Goal: Information Seeking & Learning: Check status

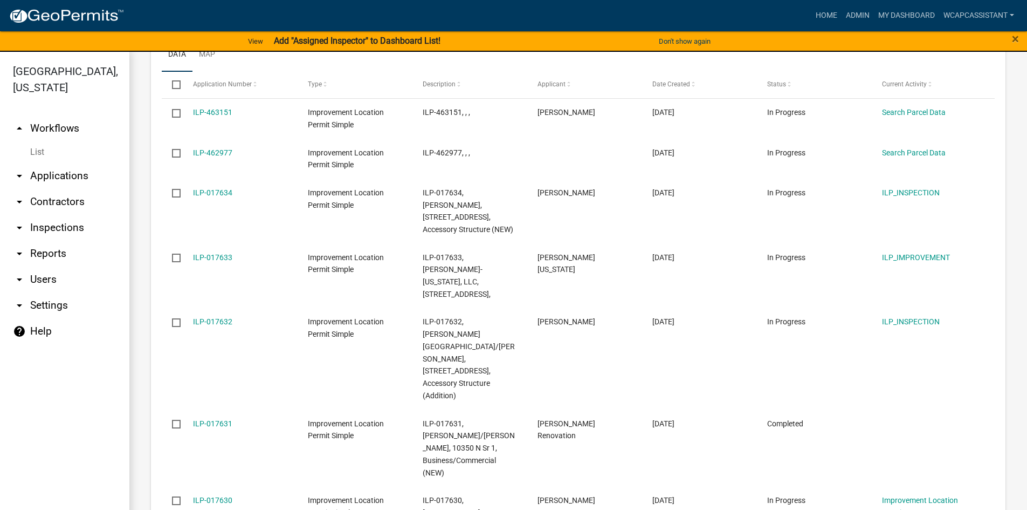
scroll to position [851, 0]
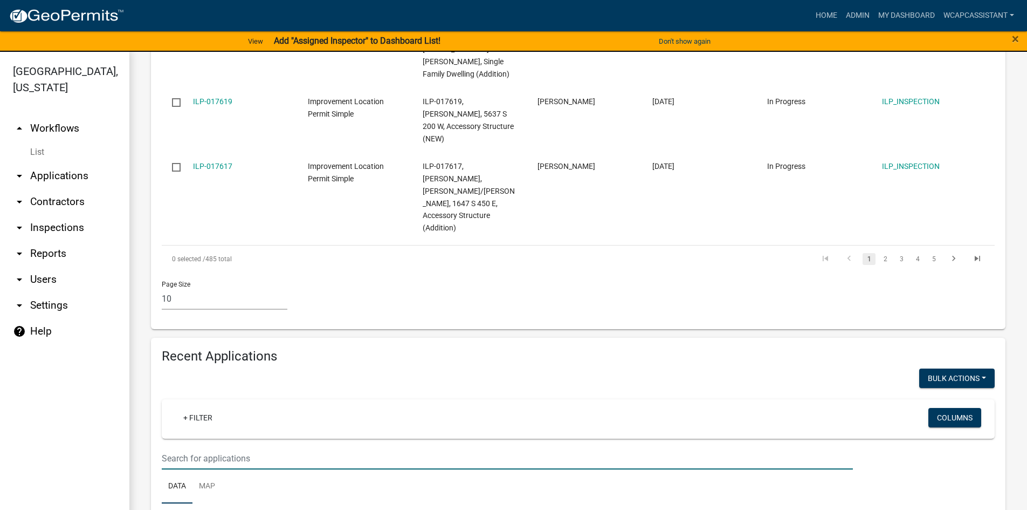
click at [249, 447] on input "text" at bounding box center [507, 458] width 691 height 22
type input "bi-county"
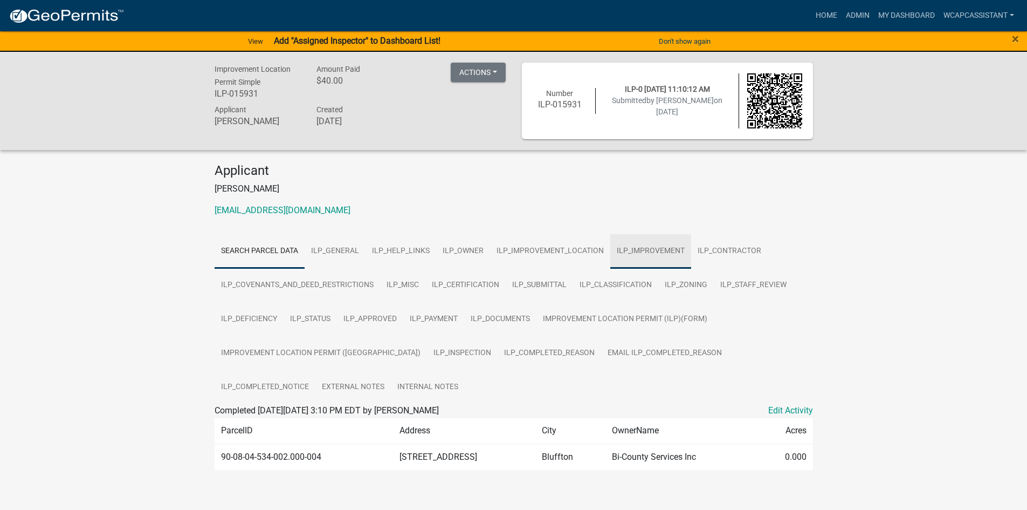
click at [630, 249] on link "ILP_IMPROVEMENT" at bounding box center [651, 251] width 81 height 35
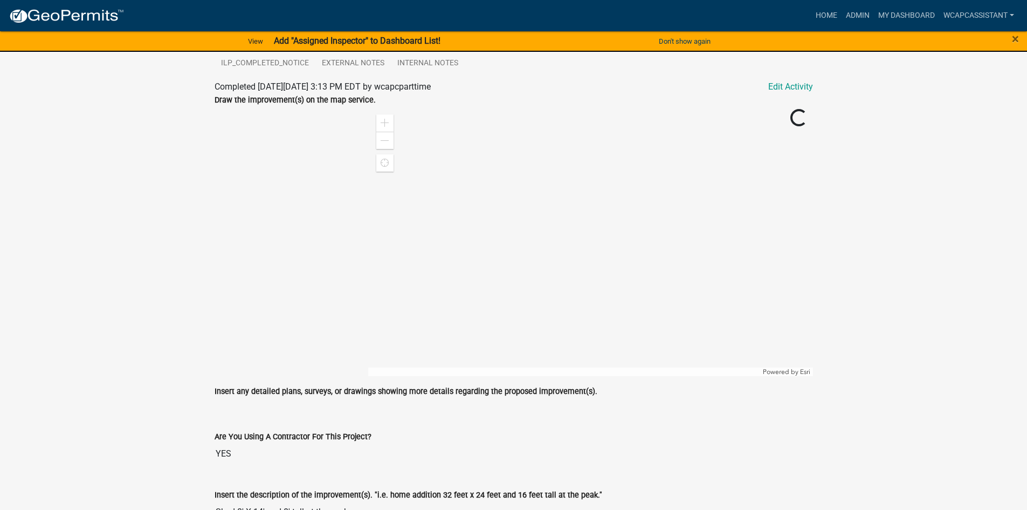
scroll to position [431, 0]
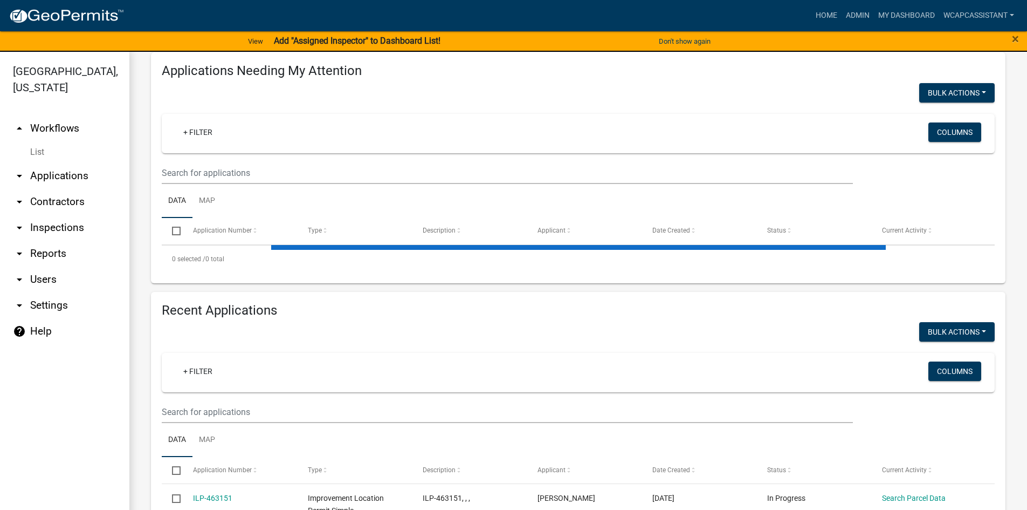
scroll to position [108, 0]
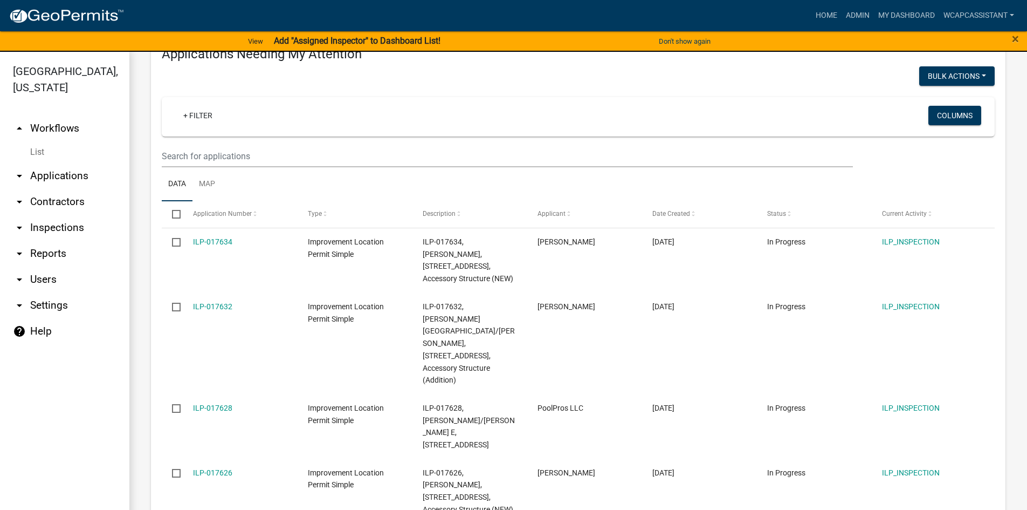
click at [236, 458] on datatable-body-cell "ILP-017626" at bounding box center [239, 490] width 115 height 65
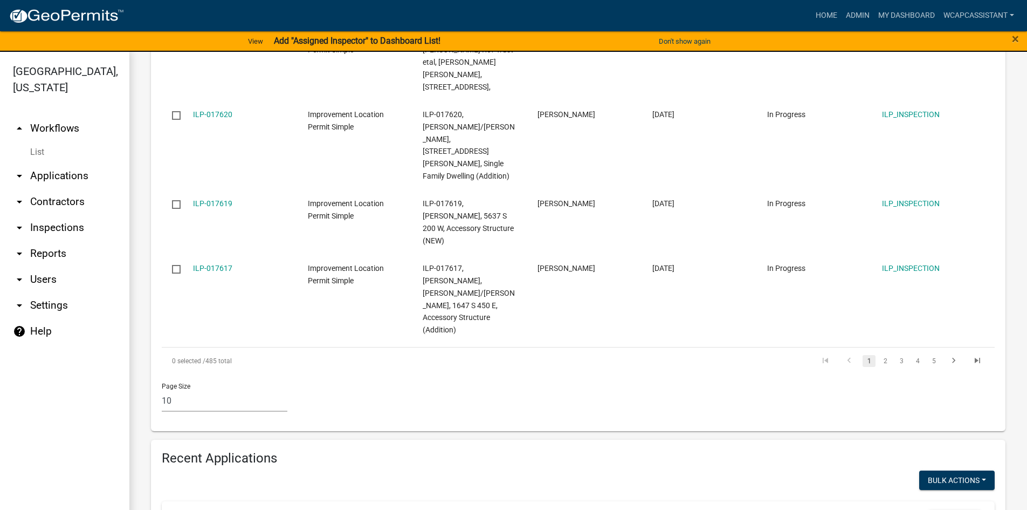
scroll to position [755, 0]
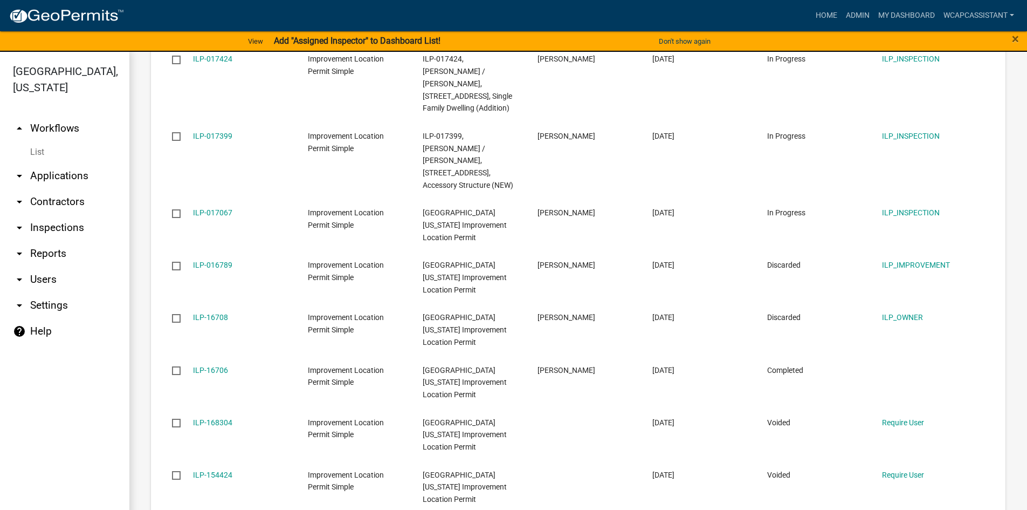
scroll to position [1343, 0]
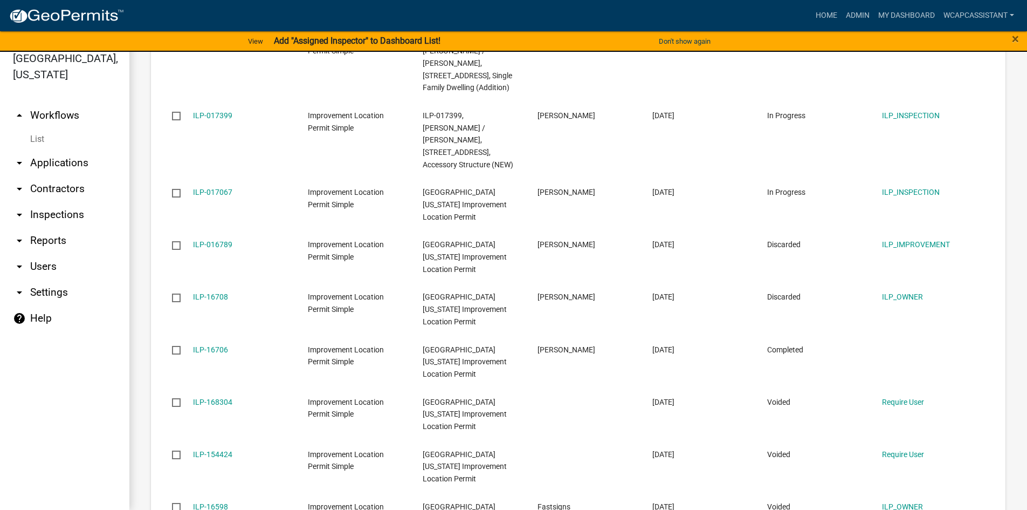
scroll to position [1257, 0]
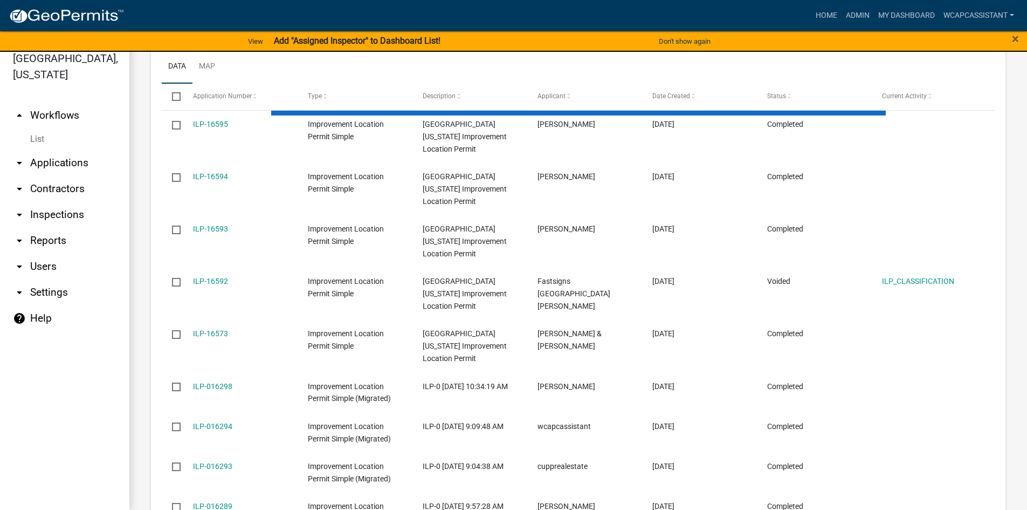
scroll to position [835, 0]
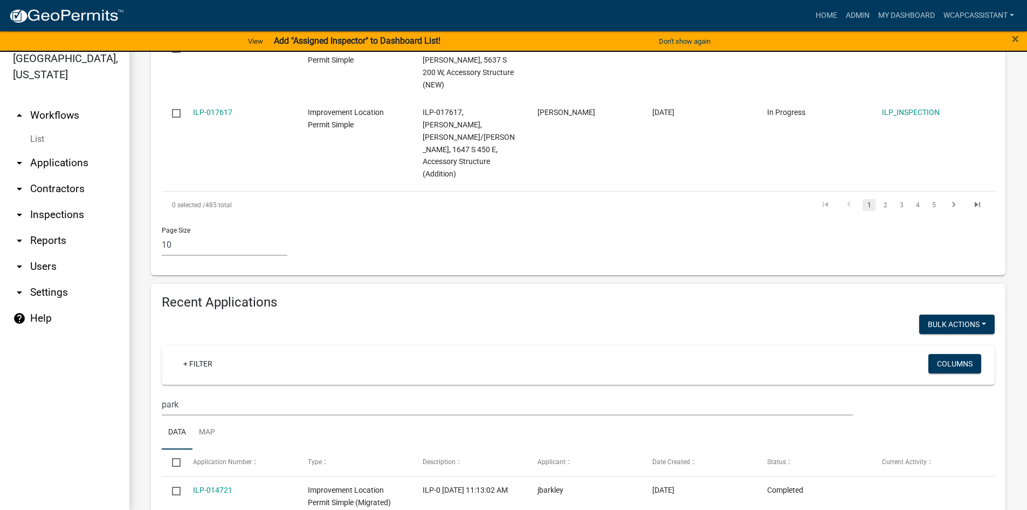
scroll to position [818, 0]
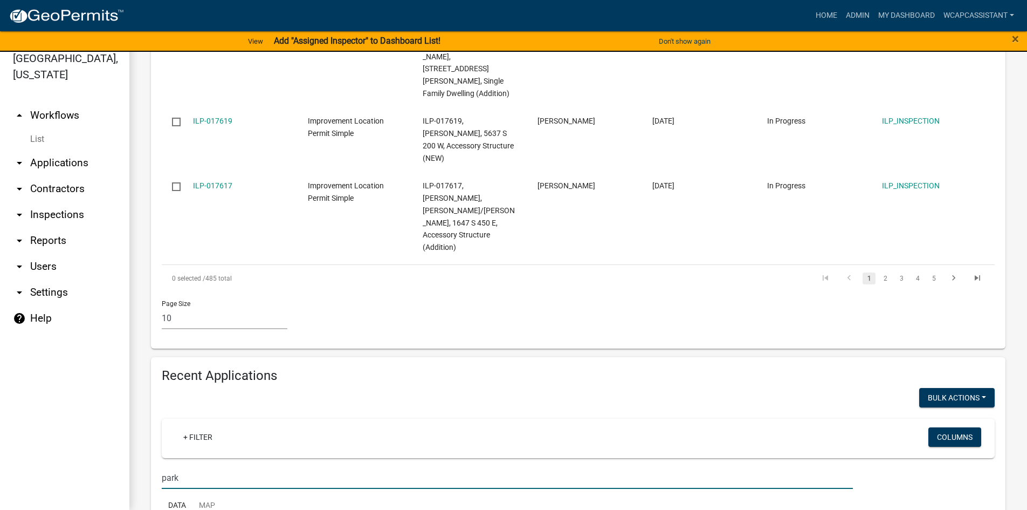
drag, startPoint x: 209, startPoint y: 308, endPoint x: 128, endPoint y: 300, distance: 81.8
click at [129, 306] on div "Improvement Location Permit Simple Wells County Indiana Improvement Location Pe…" at bounding box center [578, 140] width 898 height 1839
drag, startPoint x: 256, startPoint y: 302, endPoint x: 16, endPoint y: 301, distance: 240.0
click at [16, 301] on div "Wells County, Indiana arrow_drop_up Workflows List arrow_drop_down Applications…" at bounding box center [513, 274] width 1027 height 471
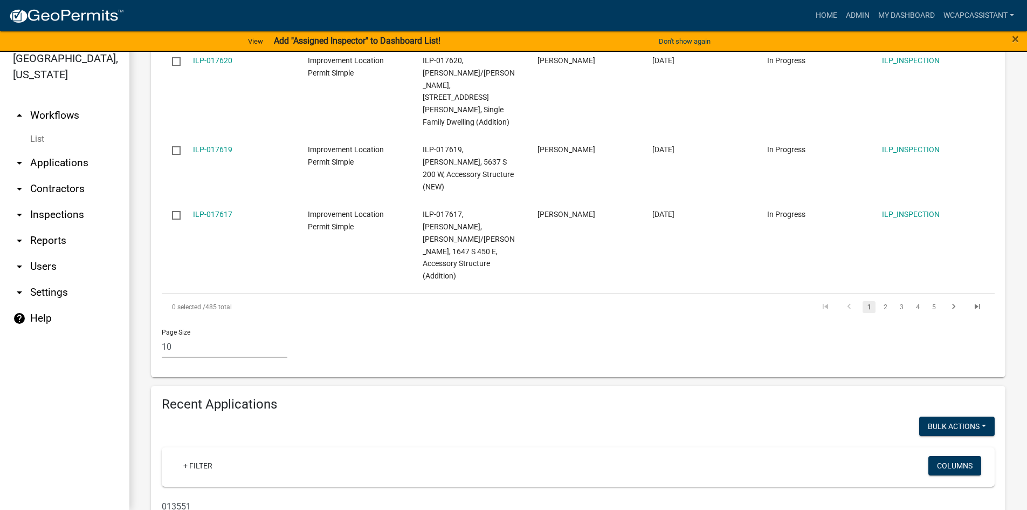
type input "013551"
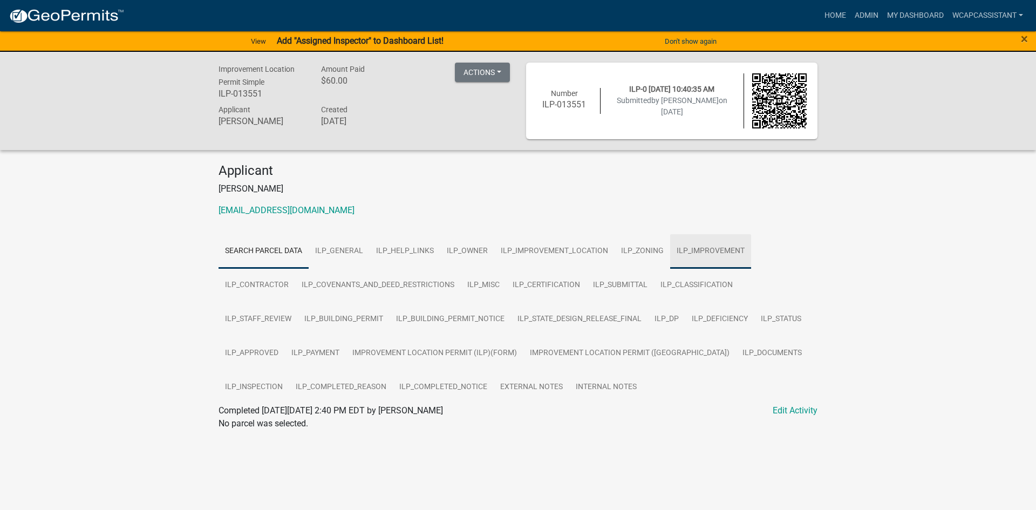
click at [691, 249] on link "ILP_IMPROVEMENT" at bounding box center [710, 251] width 81 height 35
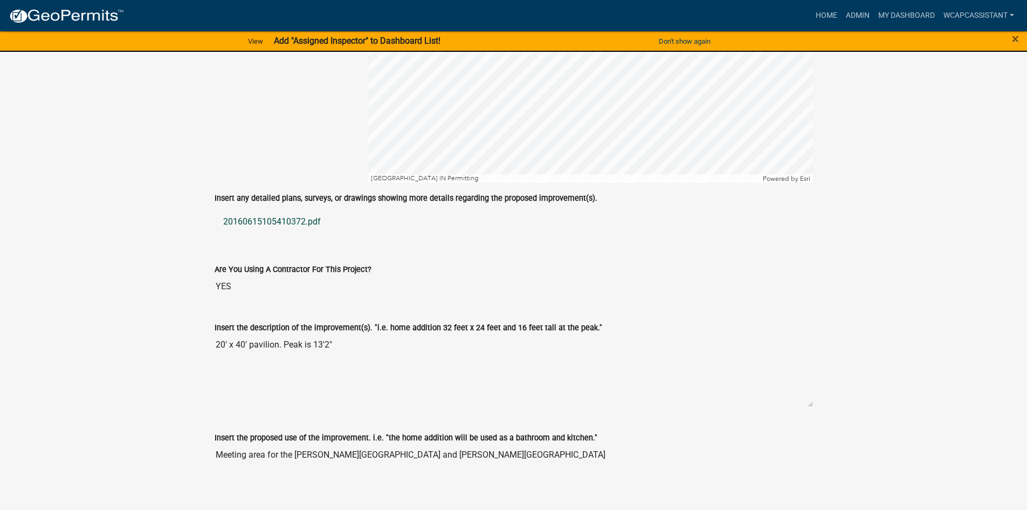
scroll to position [539, 0]
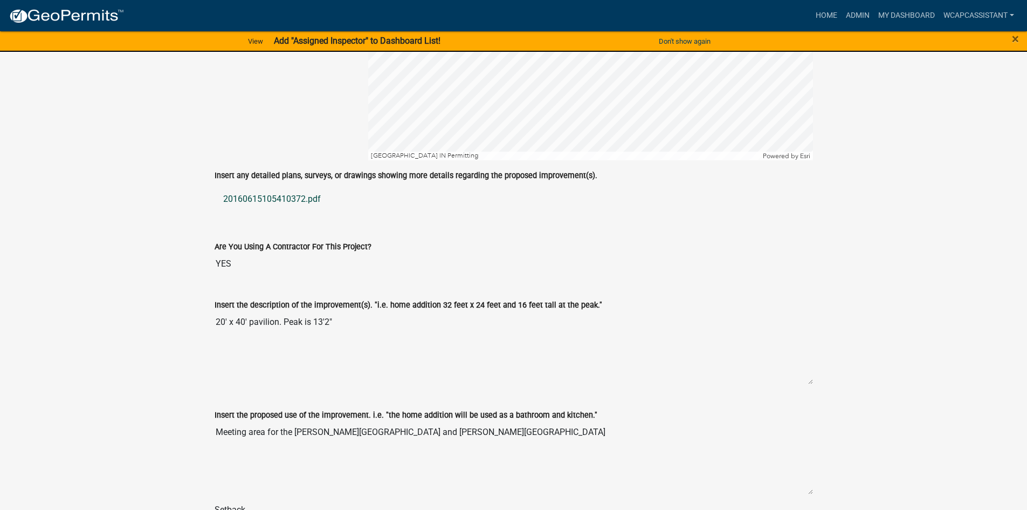
click at [269, 193] on link "20160615105410372.pdf" at bounding box center [514, 199] width 599 height 26
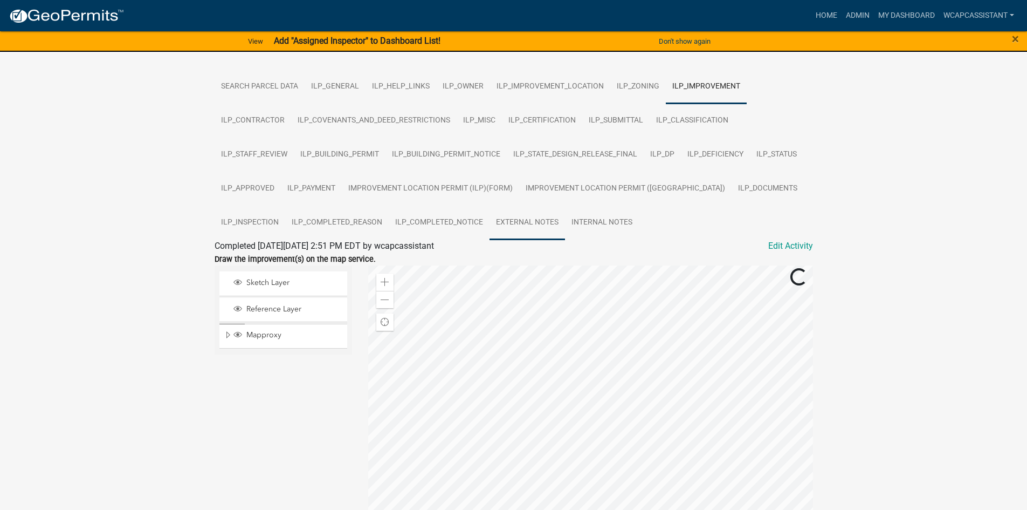
scroll to position [162, 0]
click at [567, 156] on link "ILP_STATE_DESIGN_RELEASE_FINAL" at bounding box center [575, 157] width 137 height 35
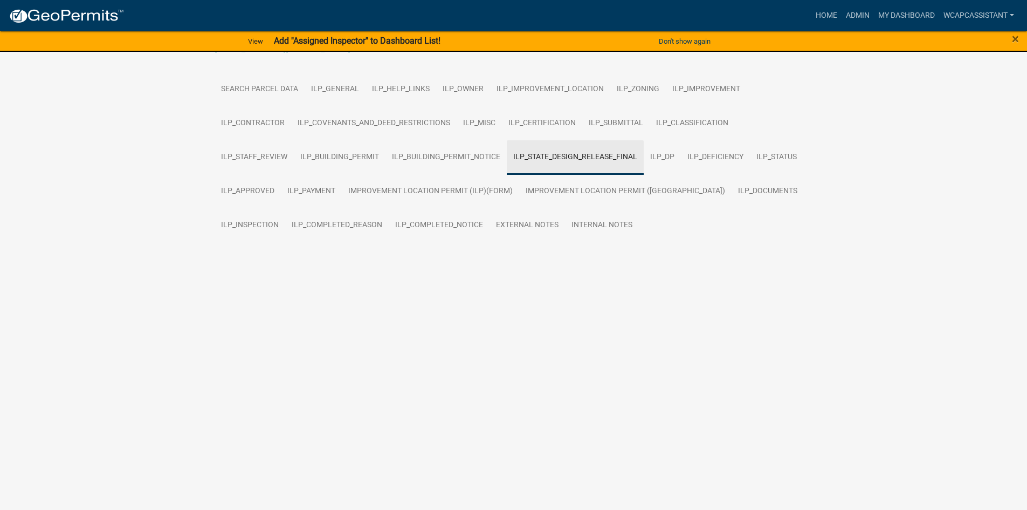
scroll to position [69, 0]
